Goal: Information Seeking & Learning: Check status

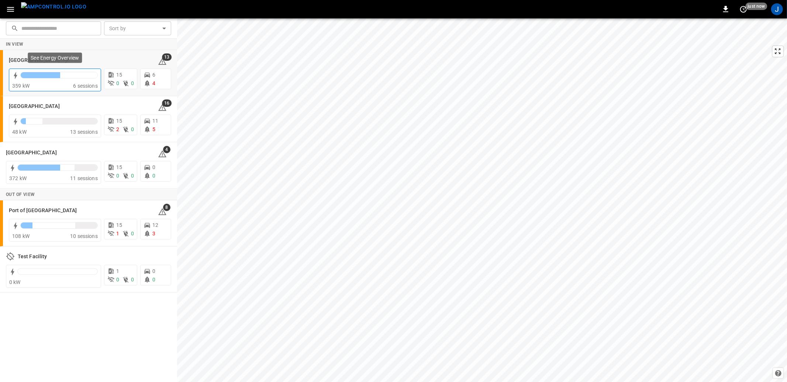
click at [89, 82] on div "6 sessions" at bounding box center [85, 85] width 25 height 7
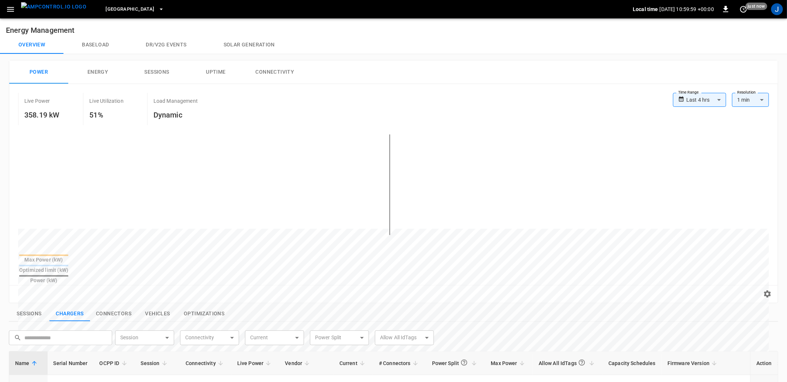
click at [712, 98] on body "**********" at bounding box center [393, 322] width 787 height 645
click at [703, 136] on li "Last 48 hrs" at bounding box center [699, 140] width 53 height 12
type input "**********"
